Goal: Transaction & Acquisition: Purchase product/service

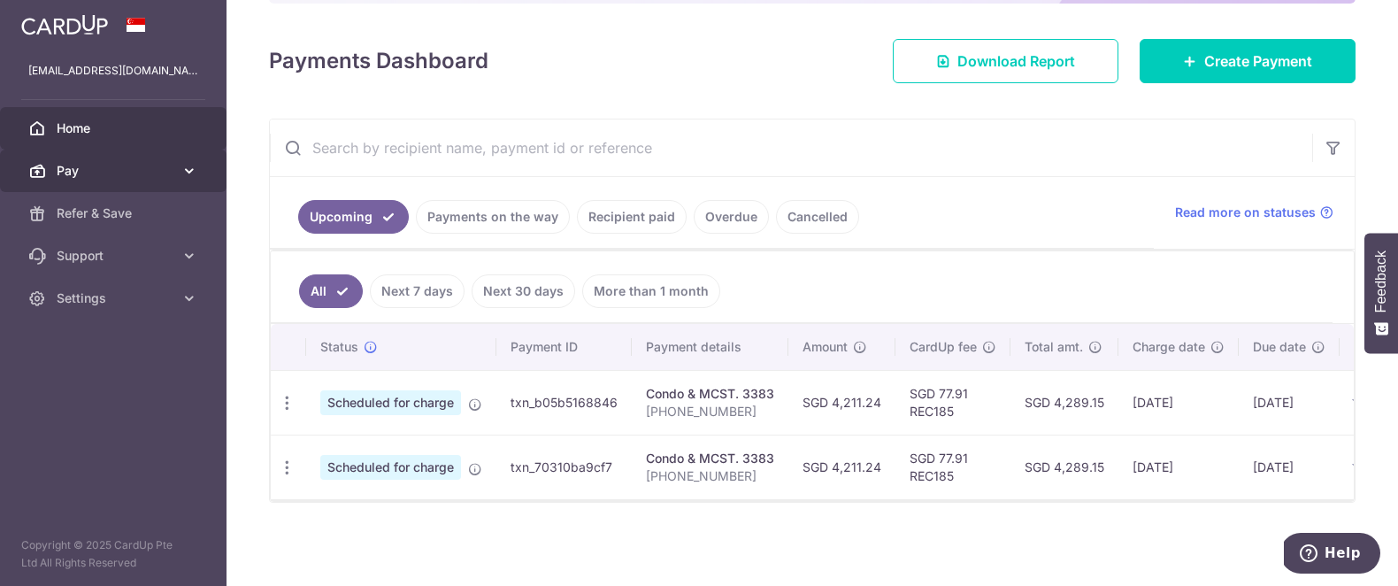
click at [169, 174] on span "Pay" at bounding box center [115, 171] width 117 height 18
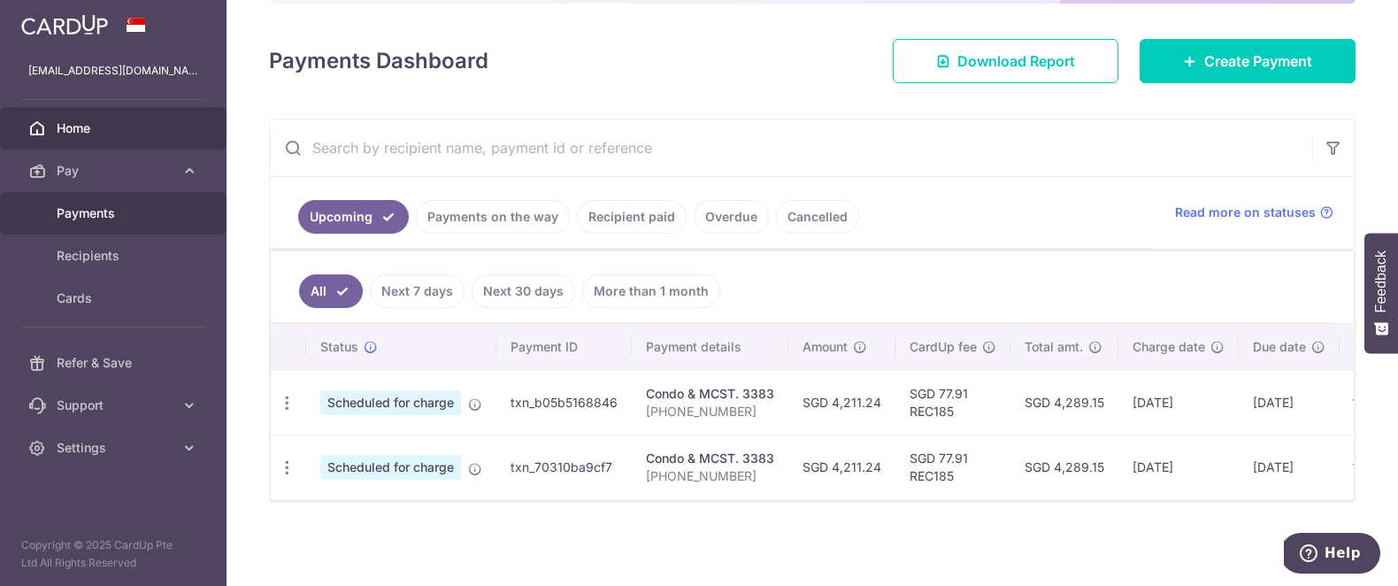
click at [136, 215] on span "Payments" at bounding box center [115, 213] width 117 height 18
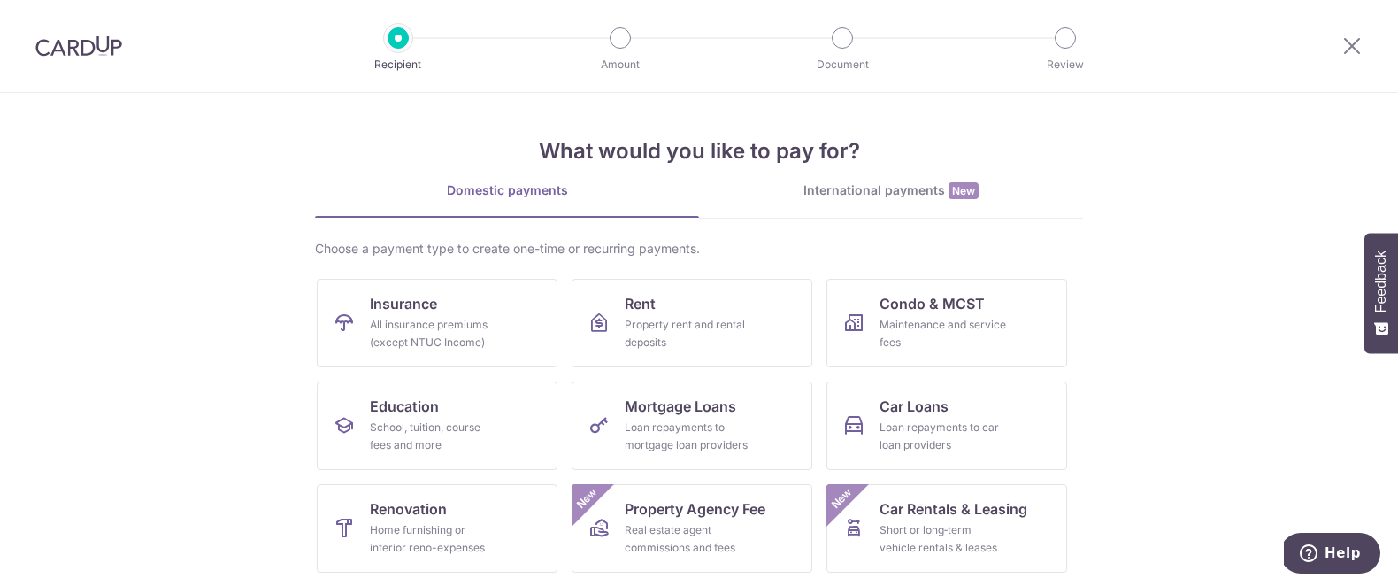
click at [119, 72] on div at bounding box center [78, 46] width 157 height 92
click at [105, 52] on img at bounding box center [78, 45] width 87 height 21
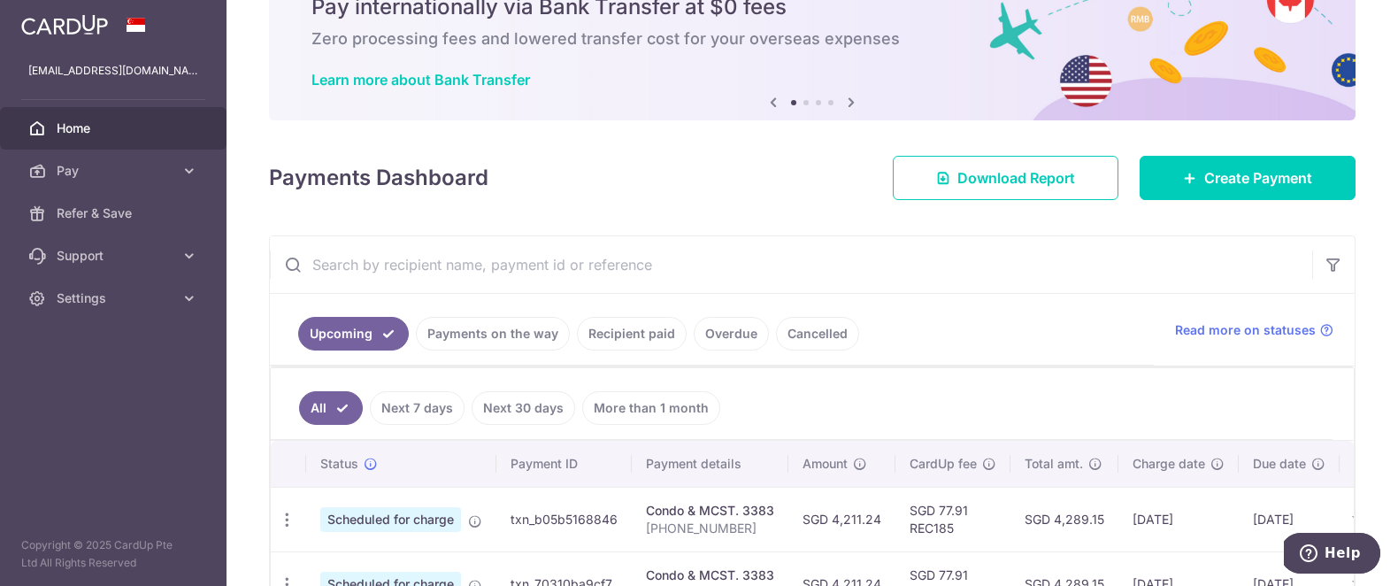
scroll to position [90, 0]
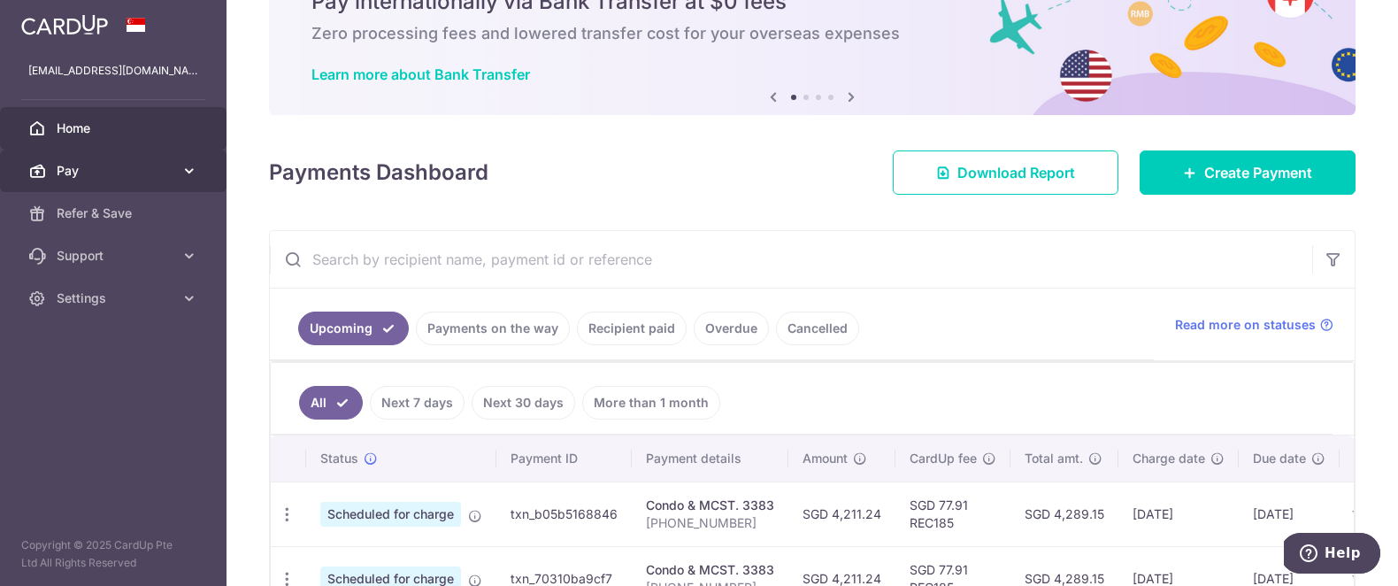
click at [130, 174] on span "Pay" at bounding box center [115, 171] width 117 height 18
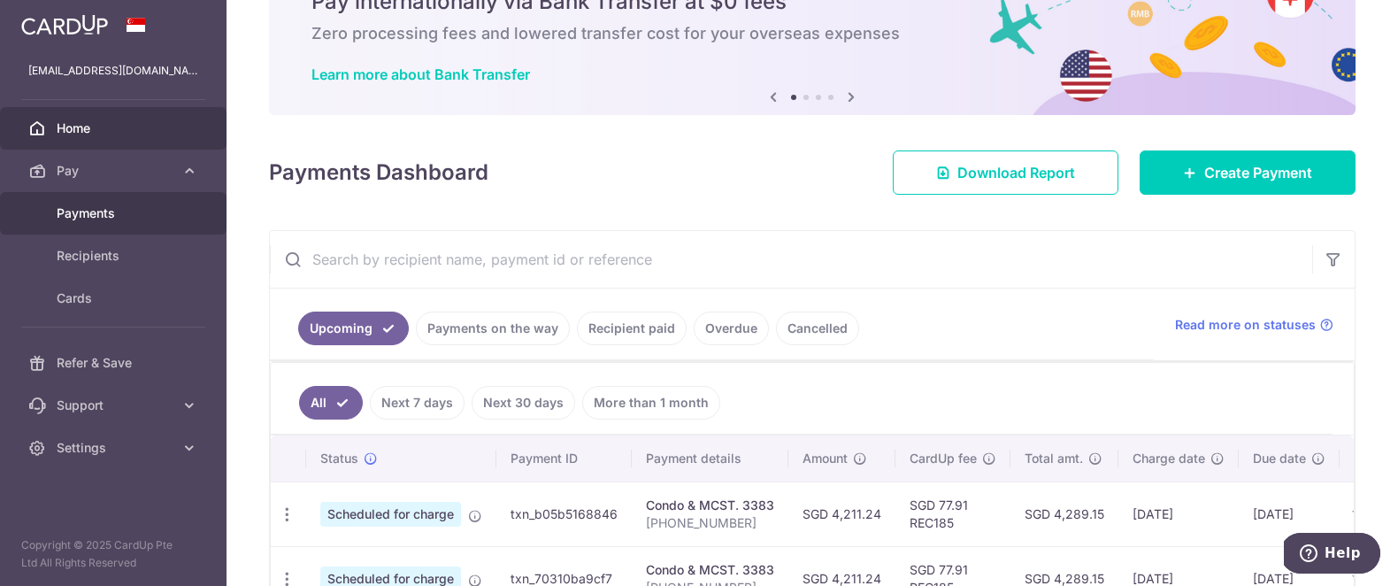
click at [130, 222] on link "Payments" at bounding box center [113, 213] width 226 height 42
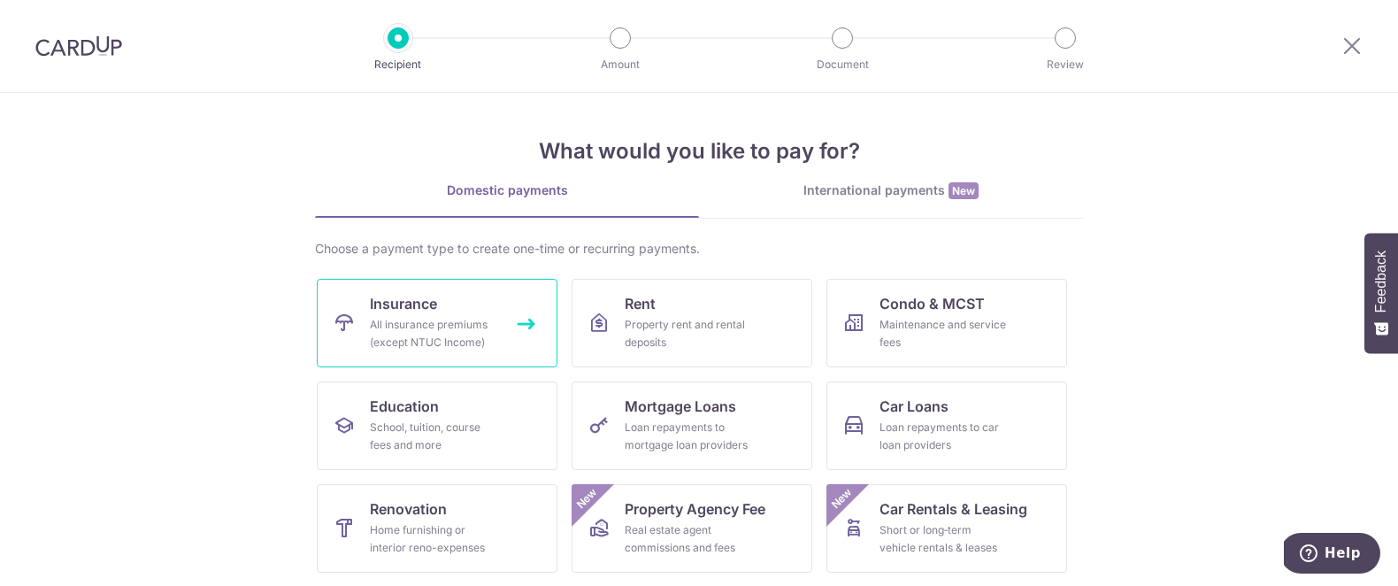
click at [364, 325] on link "Insurance All insurance premiums (except NTUC Income)" at bounding box center [437, 323] width 241 height 88
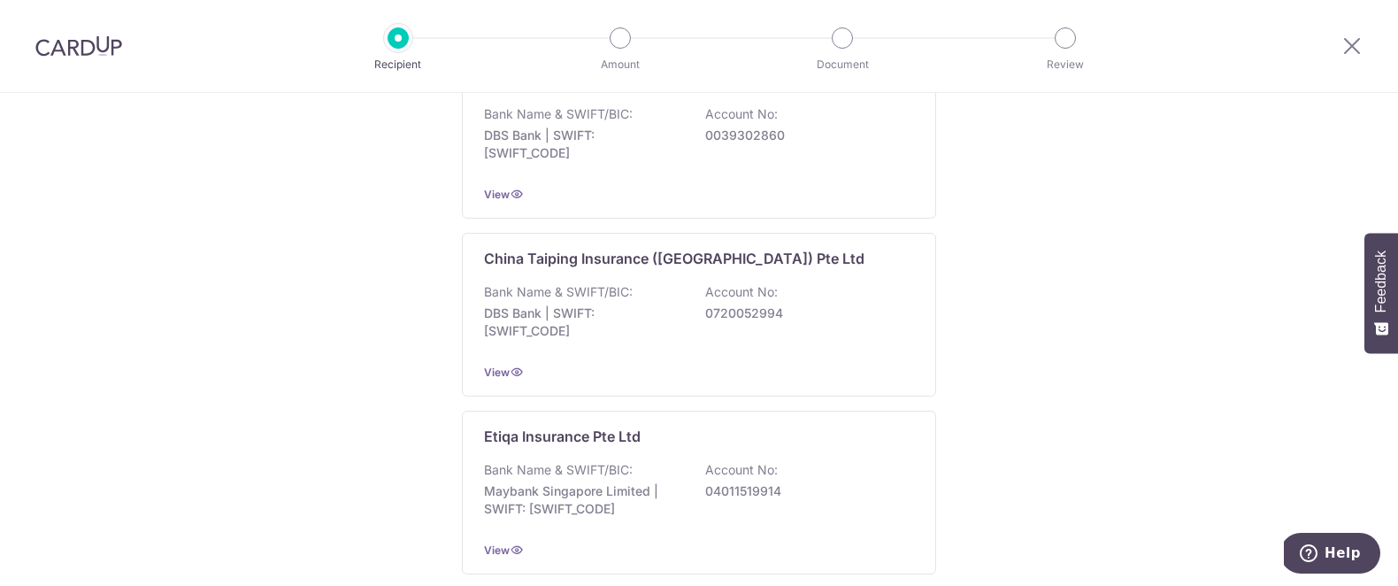
scroll to position [843, 0]
click at [556, 321] on p "DBS Bank | SWIFT: DBSSSGSGXXX" at bounding box center [583, 320] width 198 height 35
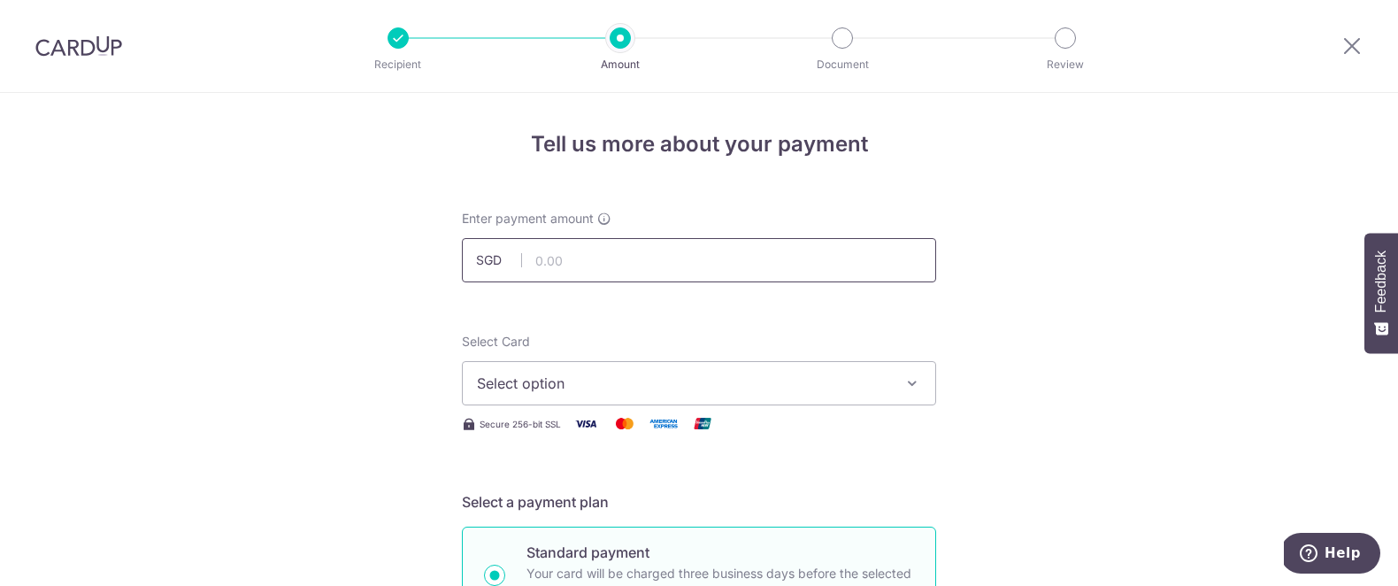
click at [646, 258] on input "text" at bounding box center [699, 260] width 474 height 44
type input "19,515.49"
click at [742, 388] on span "Select option" at bounding box center [683, 382] width 412 height 21
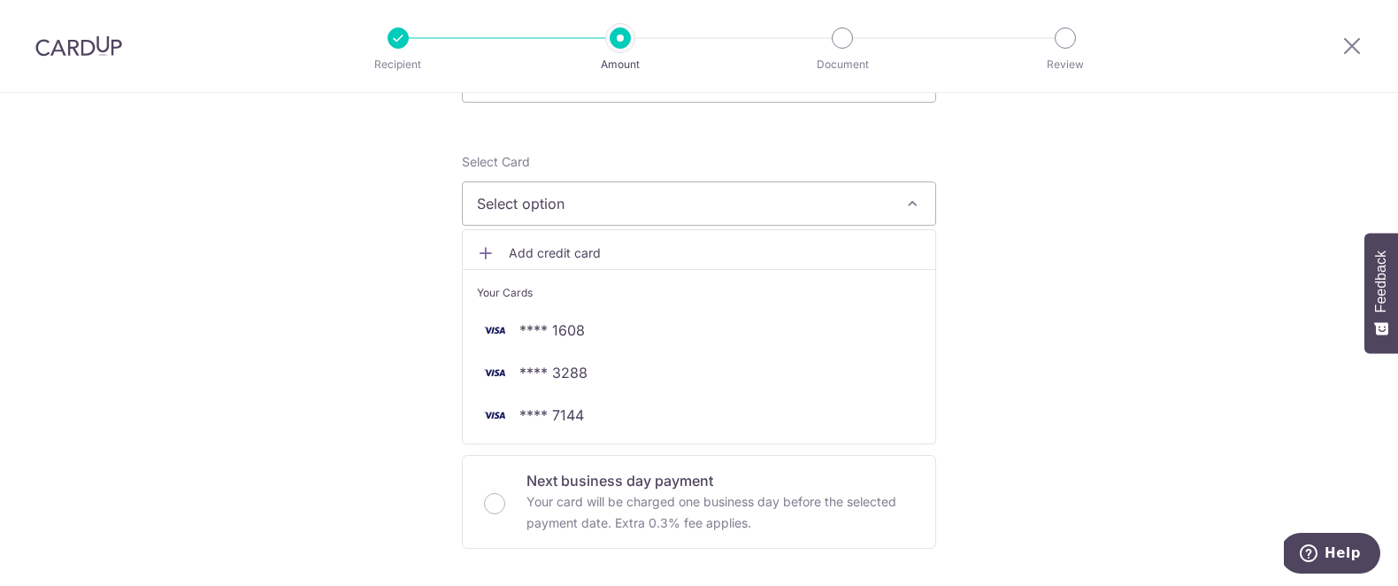
scroll to position [183, 0]
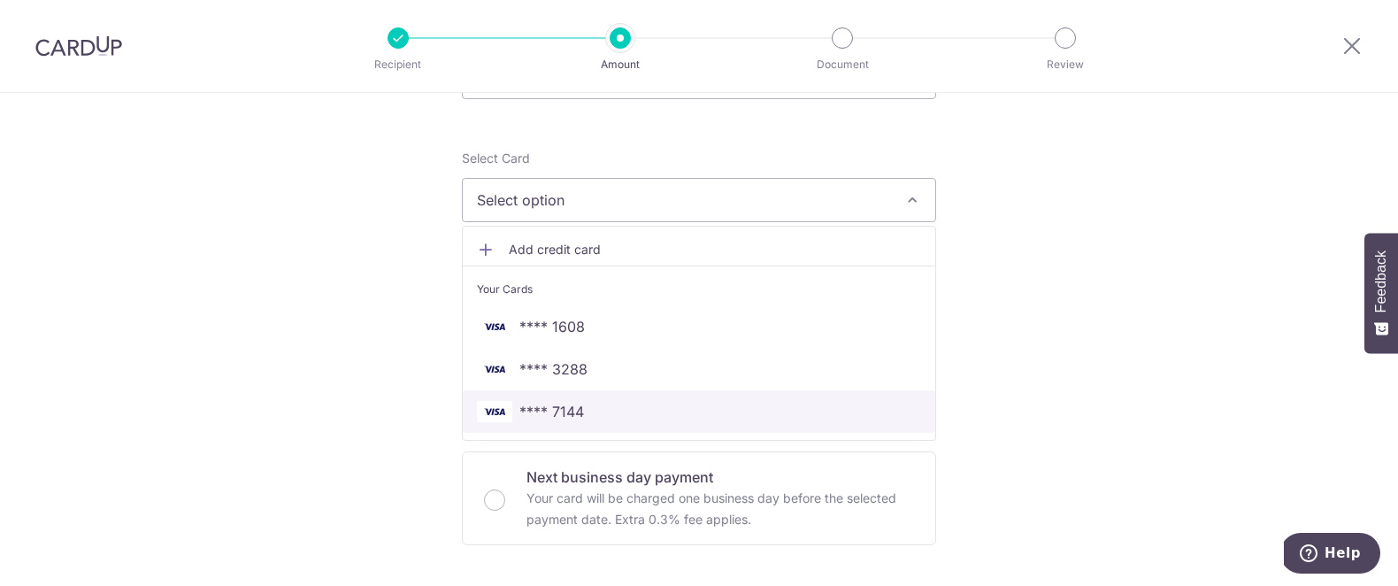
click at [657, 416] on span "**** 7144" at bounding box center [699, 411] width 444 height 21
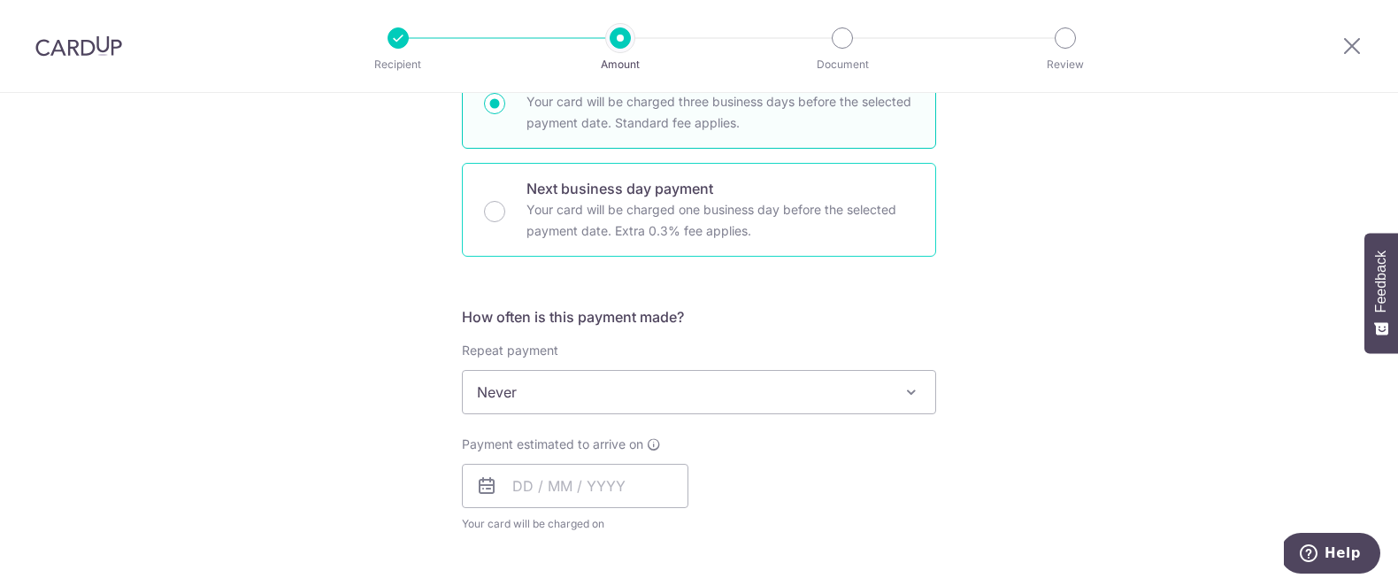
scroll to position [479, 0]
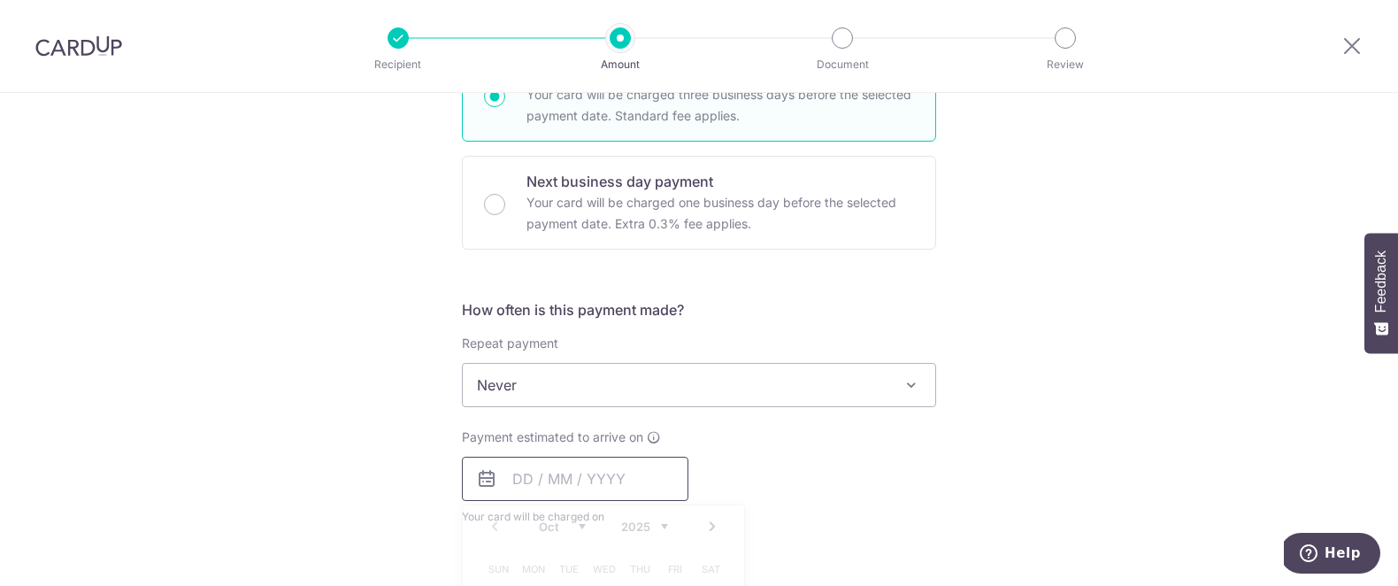
click at [627, 480] on input "text" at bounding box center [575, 479] width 226 height 44
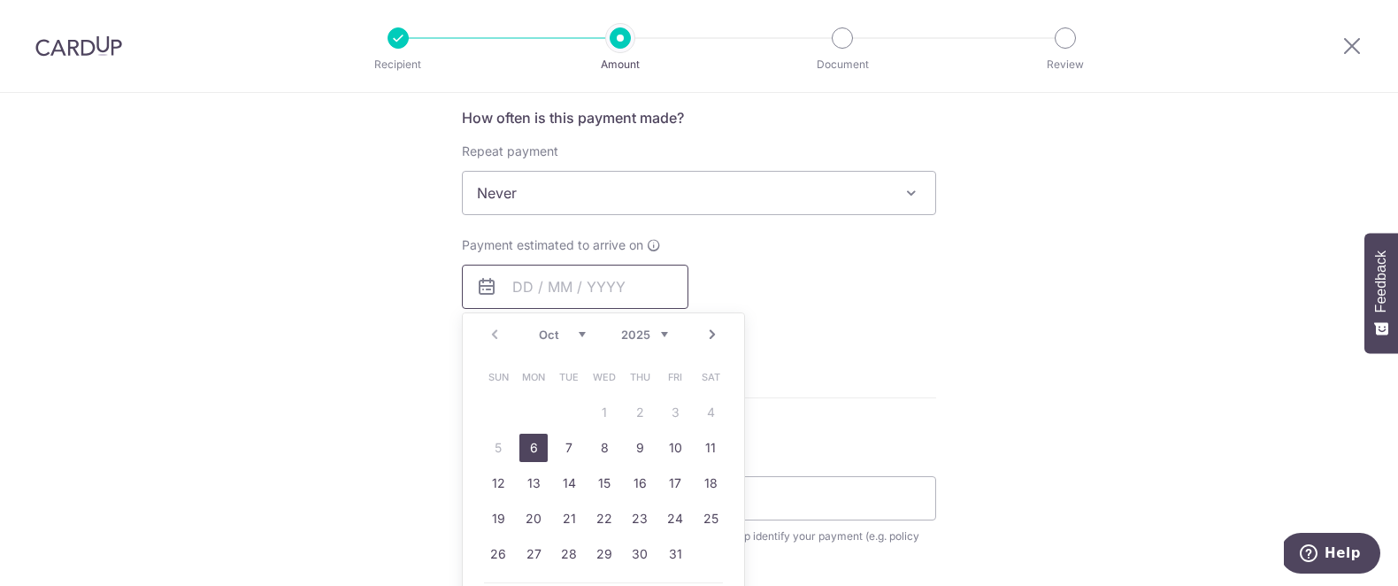
scroll to position [674, 0]
click at [528, 442] on link "6" at bounding box center [533, 444] width 28 height 28
type input "06/10/2025"
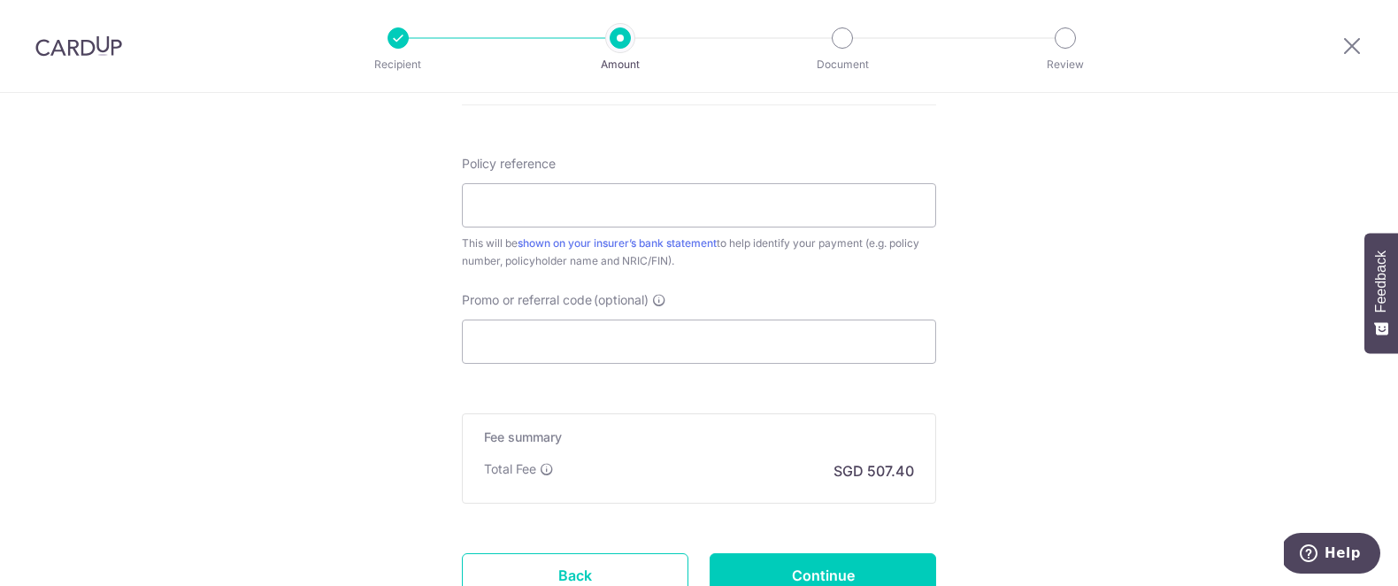
scroll to position [1086, 0]
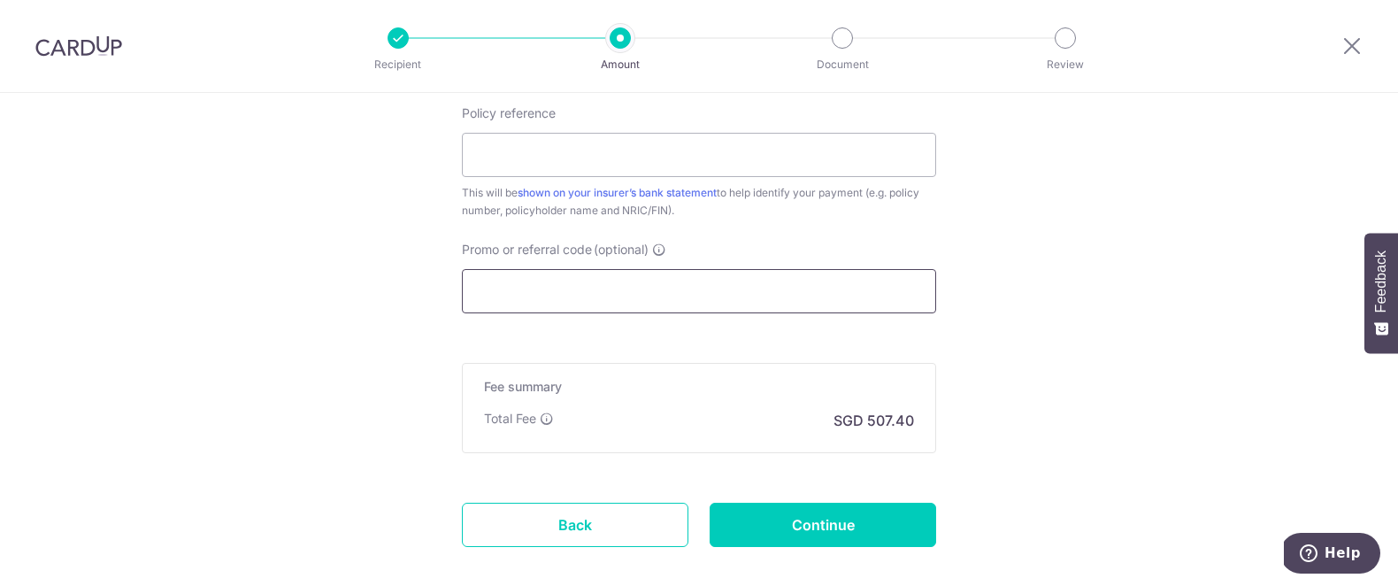
click at [639, 274] on input "Promo or referral code (optional)" at bounding box center [699, 291] width 474 height 44
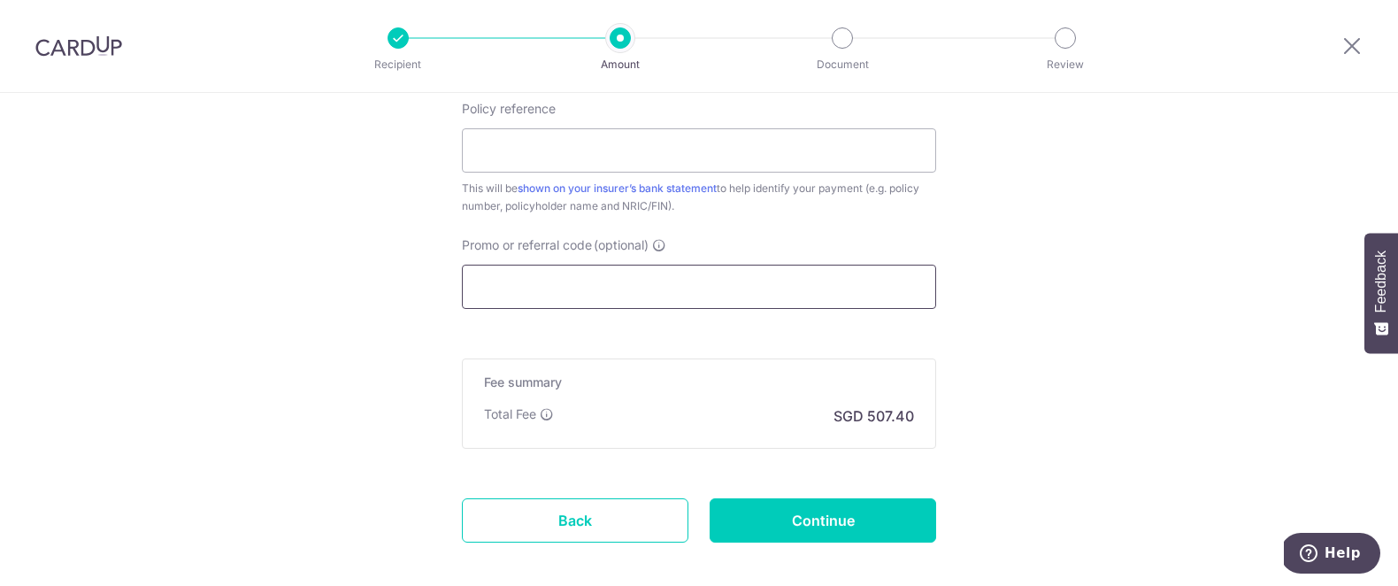
click at [639, 274] on input "Promo or referral code (optional)" at bounding box center [699, 287] width 474 height 44
click at [645, 303] on input "Promo or referral code (optional)" at bounding box center [699, 287] width 474 height 44
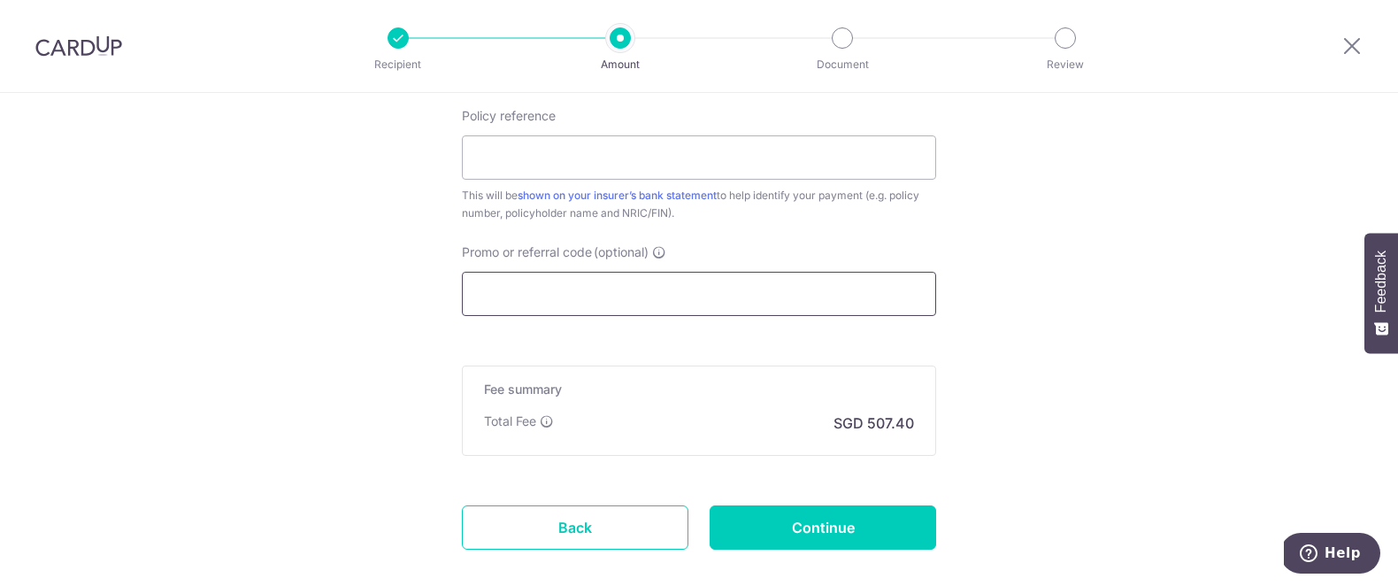
click at [495, 299] on input "Promo or referral code (optional)" at bounding box center [699, 294] width 474 height 44
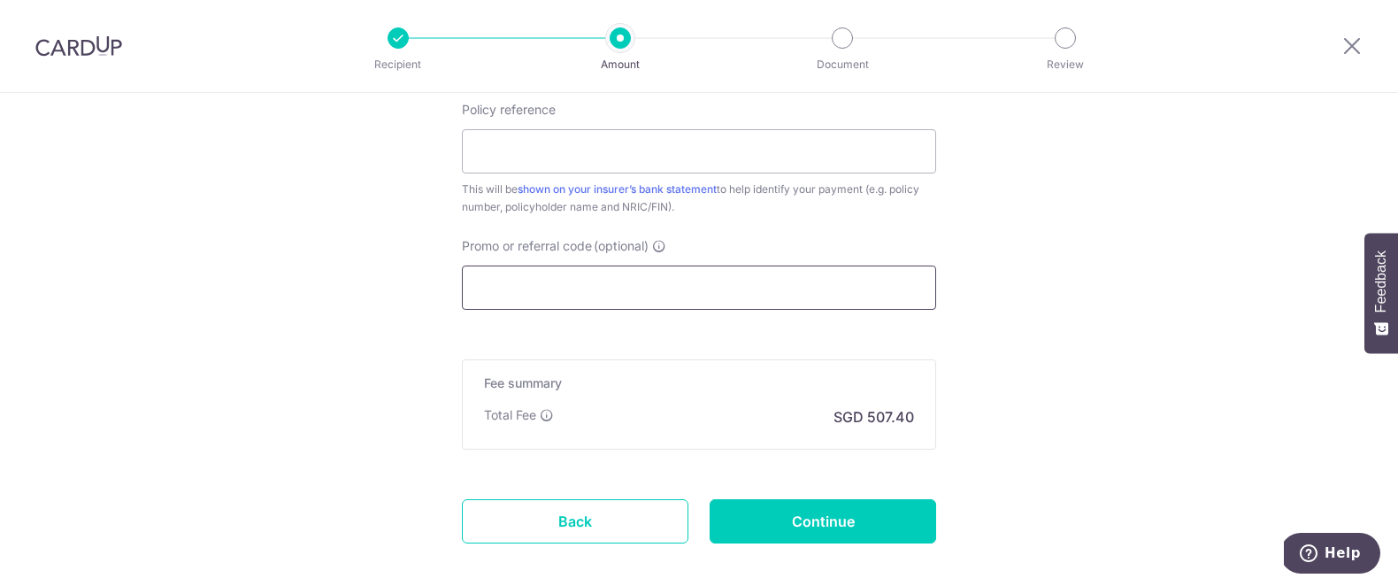
click at [495, 299] on input "Promo or referral code (optional)" at bounding box center [699, 287] width 474 height 44
paste input "OFF225"
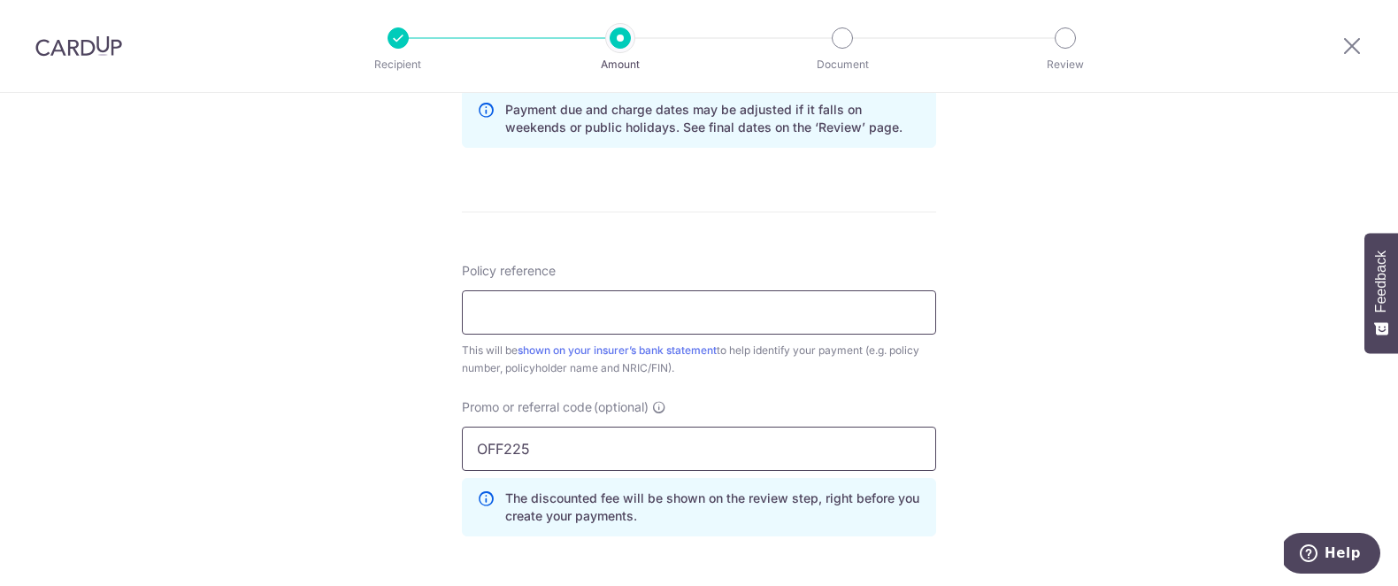
scroll to position [908, 0]
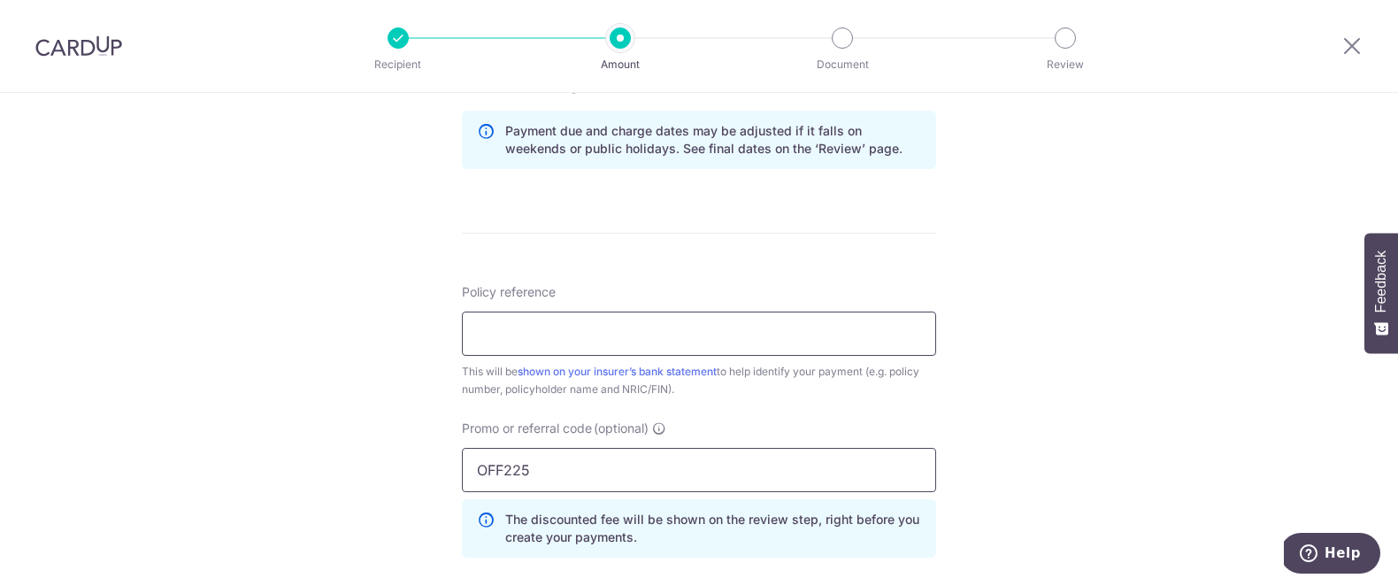
type input "OFF225"
click at [512, 327] on input "Policy reference" at bounding box center [699, 333] width 474 height 44
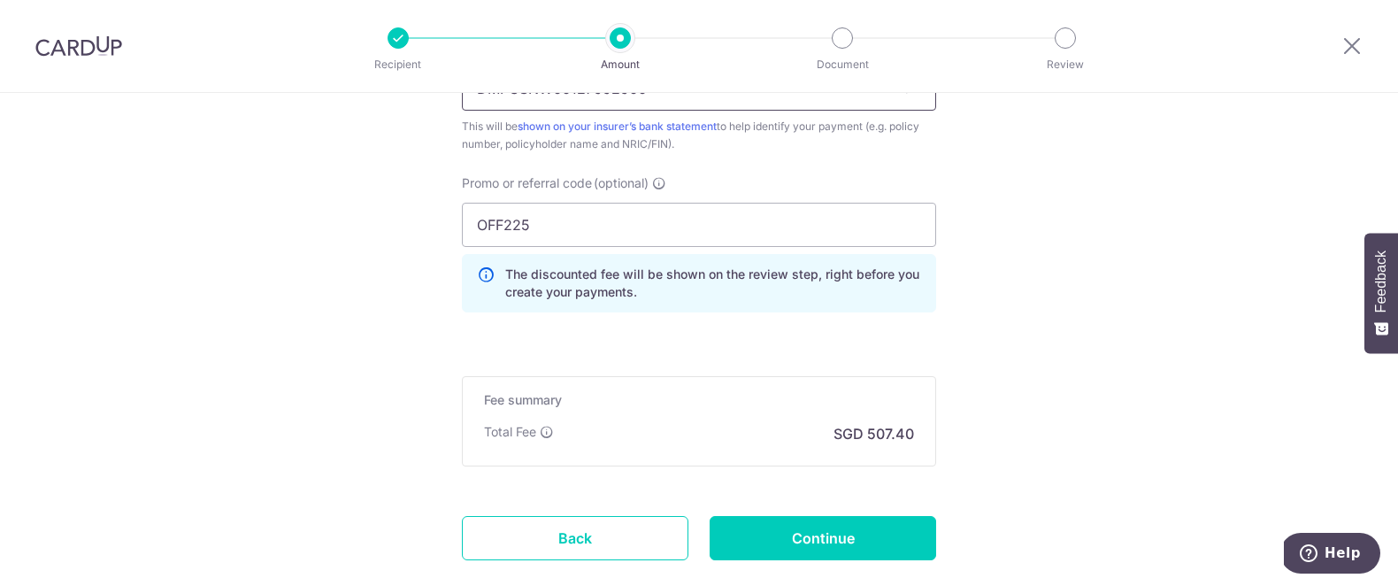
scroll to position [1262, 0]
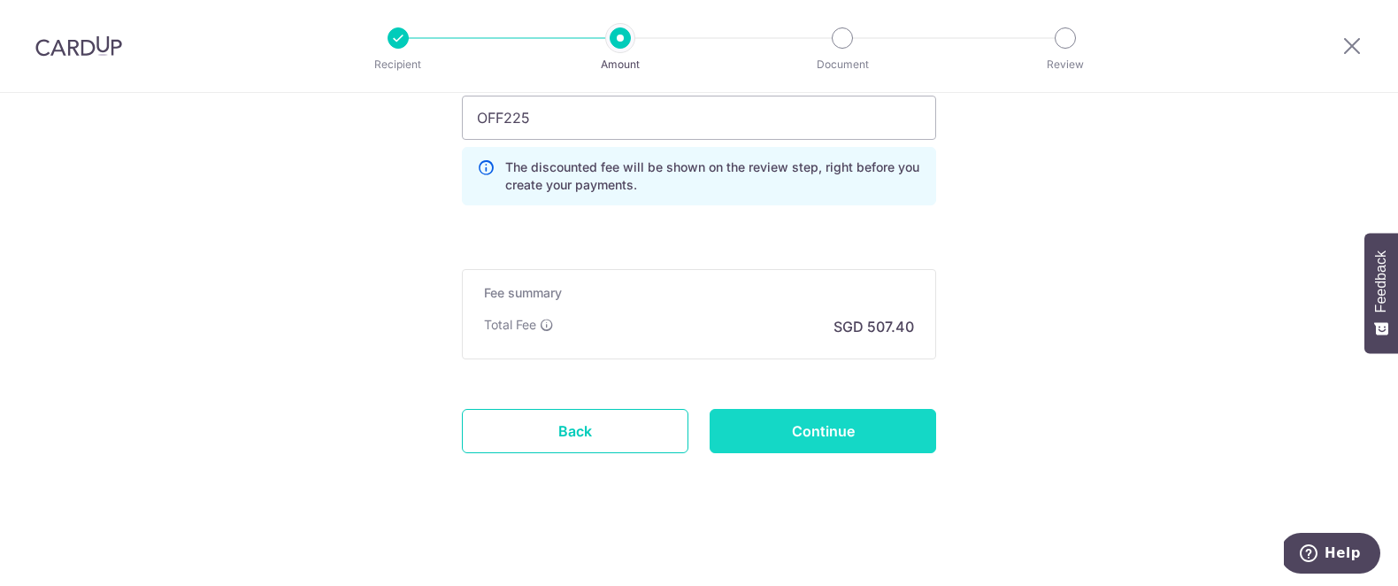
type input "DMPCSNW00127552500"
click at [851, 426] on input "Continue" at bounding box center [823, 431] width 226 height 44
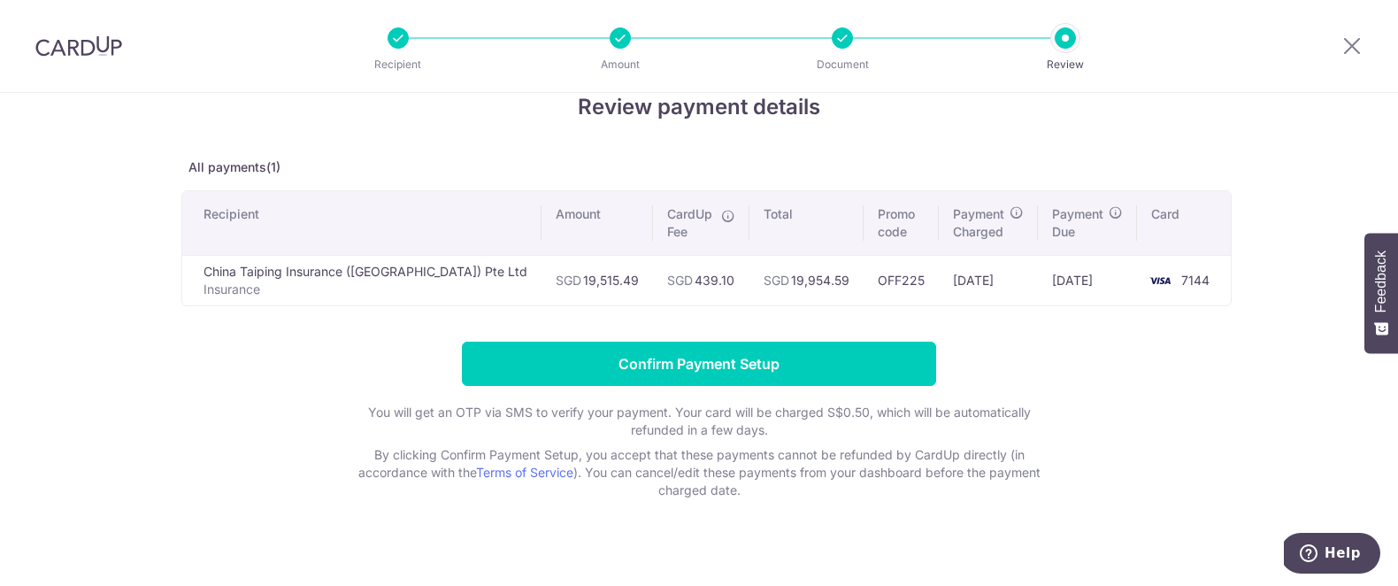
scroll to position [55, 0]
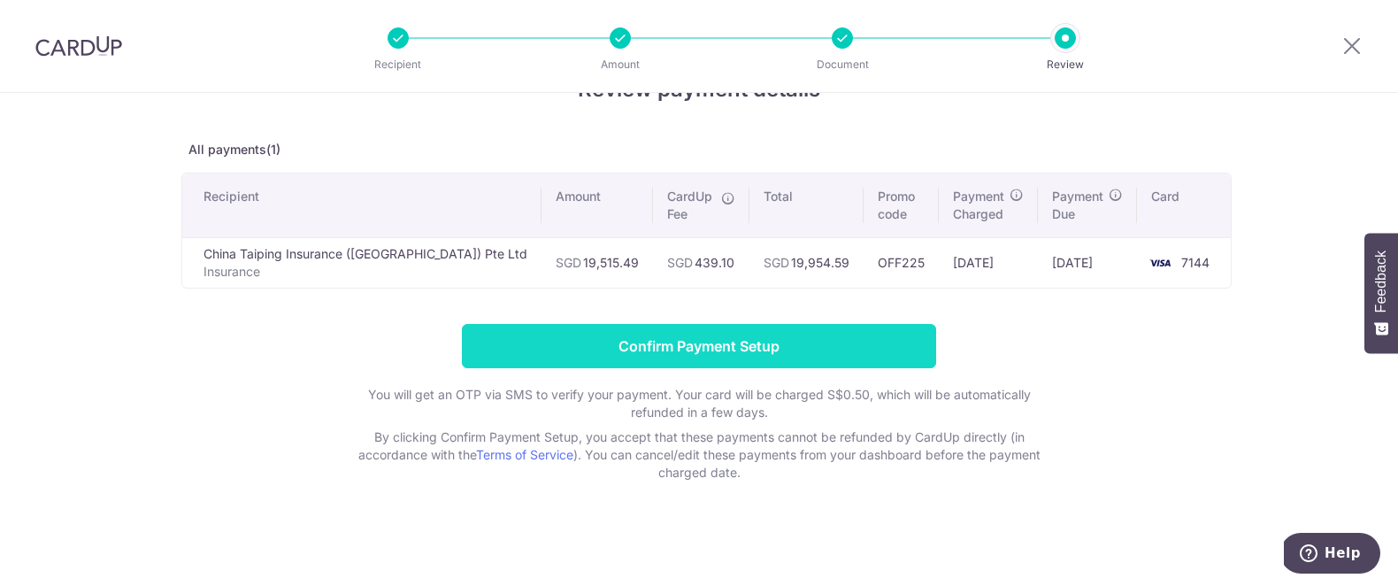
click at [880, 350] on input "Confirm Payment Setup" at bounding box center [699, 346] width 474 height 44
